Goal: Task Accomplishment & Management: Complete application form

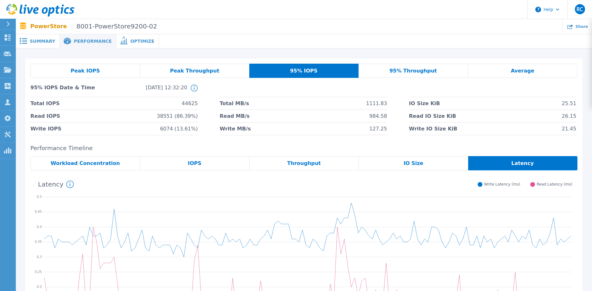
click at [9, 23] on icon at bounding box center [7, 24] width 3 height 5
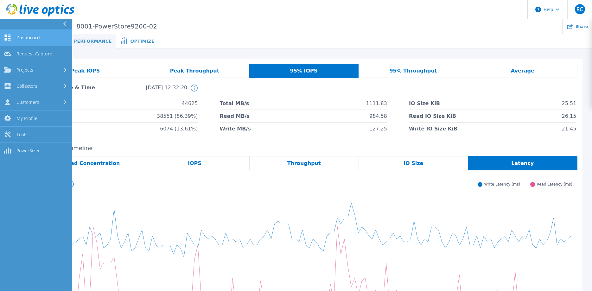
click at [20, 36] on span "Dashboard" at bounding box center [27, 38] width 23 height 6
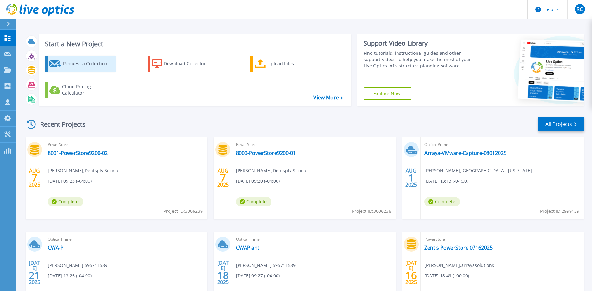
click at [93, 64] on div "Request a Collection" at bounding box center [88, 63] width 51 height 13
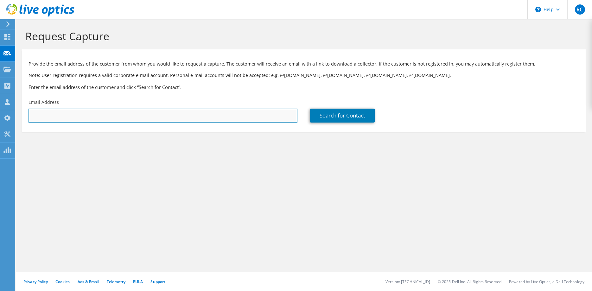
paste input "jbkopp@ycp.edu"
type input "jbkopp@ycp.edu"
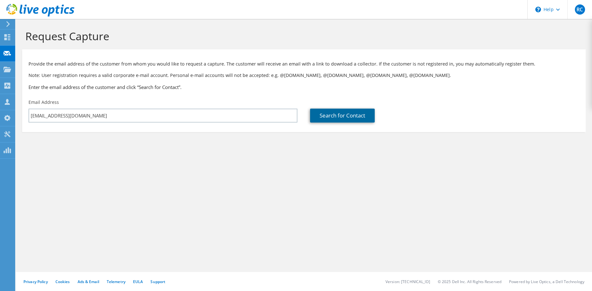
click at [345, 117] on link "Search for Contact" at bounding box center [342, 116] width 65 height 14
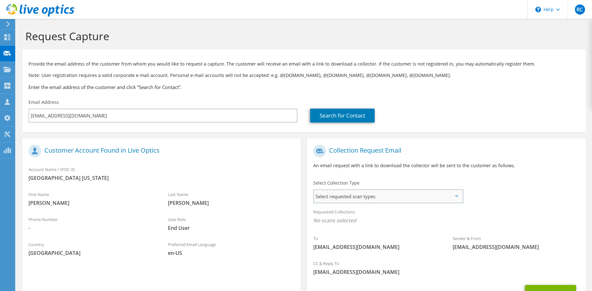
click at [397, 198] on span "Select requested scan types" at bounding box center [388, 196] width 148 height 13
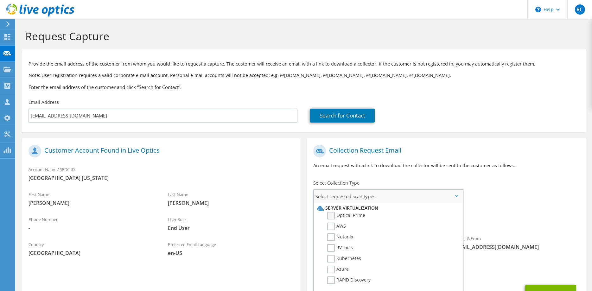
click at [332, 216] on label "Optical Prime" at bounding box center [346, 216] width 38 height 8
click at [0, 0] on input "Optical Prime" at bounding box center [0, 0] width 0 height 0
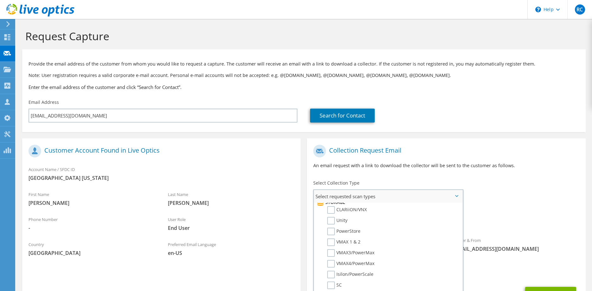
scroll to position [129, 0]
click at [331, 209] on label "Unity" at bounding box center [337, 208] width 20 height 8
click at [0, 0] on input "Unity" at bounding box center [0, 0] width 0 height 0
click at [517, 198] on div "To jbkopp@ycp.edu Sender & From liveoptics@liveoptics.com" at bounding box center [446, 200] width 279 height 117
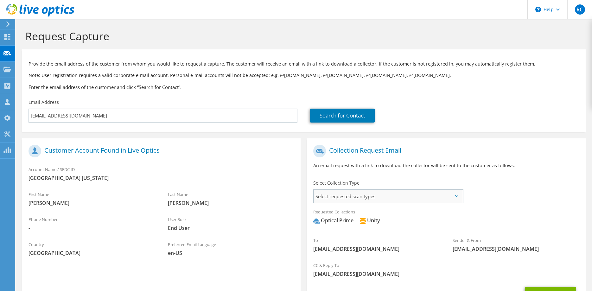
click at [378, 198] on span "Select requested scan types" at bounding box center [388, 196] width 148 height 13
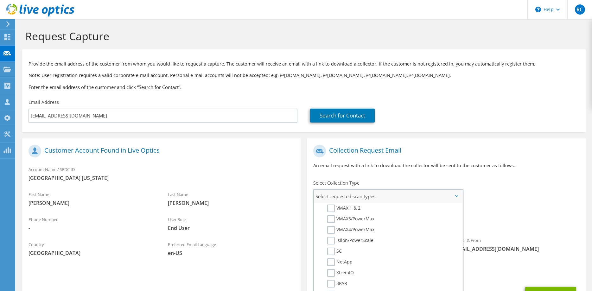
scroll to position [162, 0]
click at [330, 230] on label "Isilon/PowerScale" at bounding box center [350, 230] width 46 height 8
click at [0, 0] on input "Isilon/PowerScale" at bounding box center [0, 0] width 0 height 0
click at [517, 222] on span "Optical Prime Unity Isilon/PowerScale" at bounding box center [446, 222] width 266 height 10
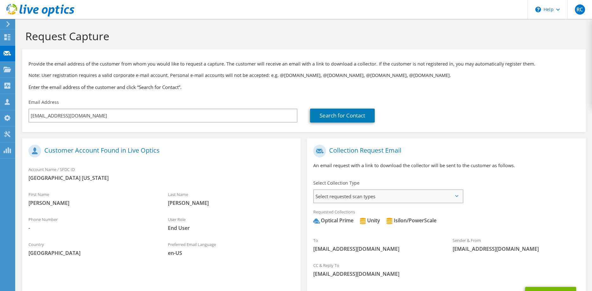
click at [458, 195] on span "Select requested scan types" at bounding box center [388, 196] width 148 height 13
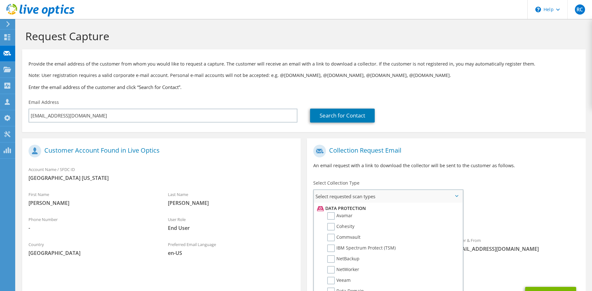
scroll to position [259, 0]
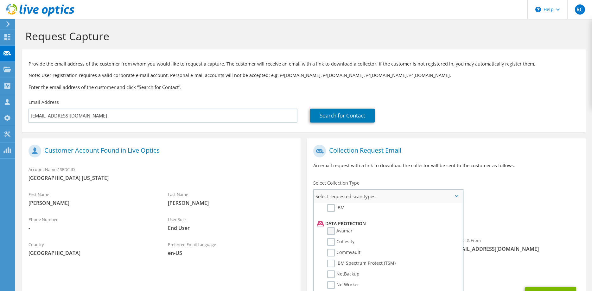
click at [331, 231] on label "Avamar" at bounding box center [339, 232] width 25 height 8
click at [0, 0] on input "Avamar" at bounding box center [0, 0] width 0 height 0
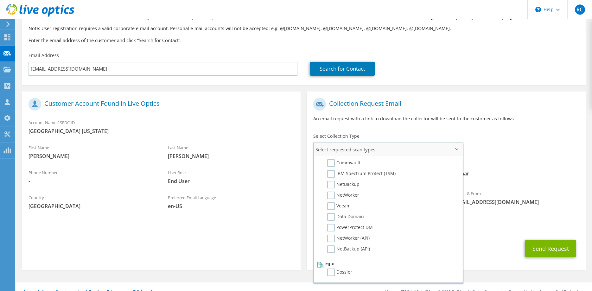
scroll to position [57, 0]
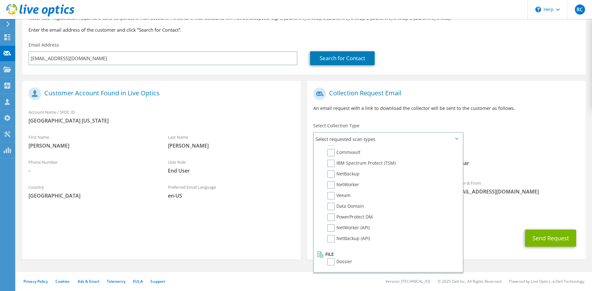
click at [556, 166] on span "Optical Prime Unity Isilon/PowerScale Avamar" at bounding box center [446, 165] width 266 height 10
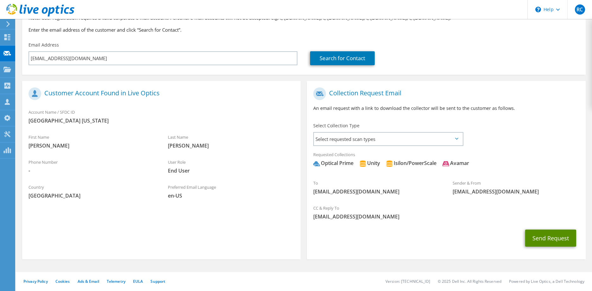
click at [551, 245] on button "Send Request" at bounding box center [551, 238] width 51 height 17
